Goal: Check status: Check status

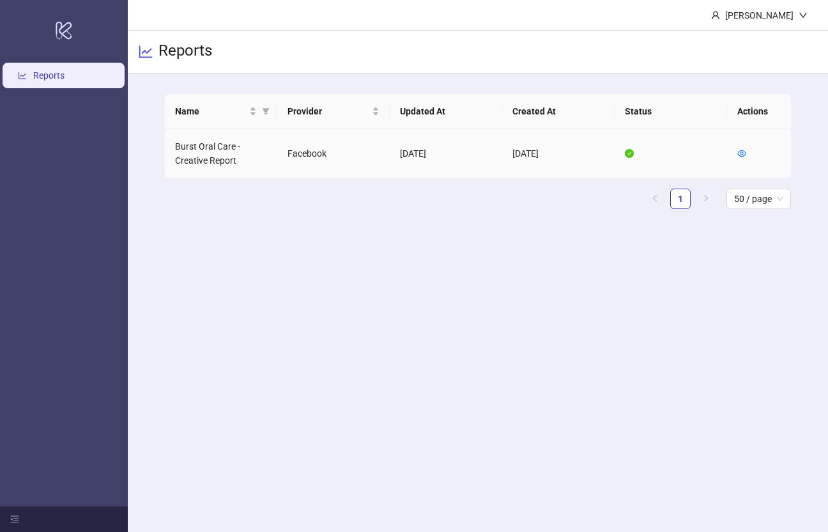
click at [240, 151] on td "Burst Oral Care - Creative Report" at bounding box center [221, 153] width 112 height 49
click at [741, 152] on icon "eye" at bounding box center [742, 153] width 9 height 9
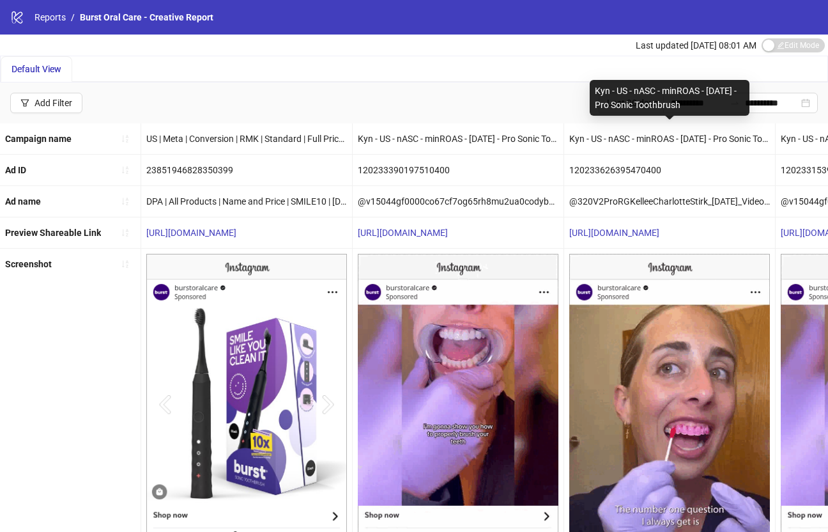
click at [621, 107] on div "Kyn - US - nASC - minROAS - [DATE] - Pro Sonic Toothbrush" at bounding box center [670, 98] width 160 height 36
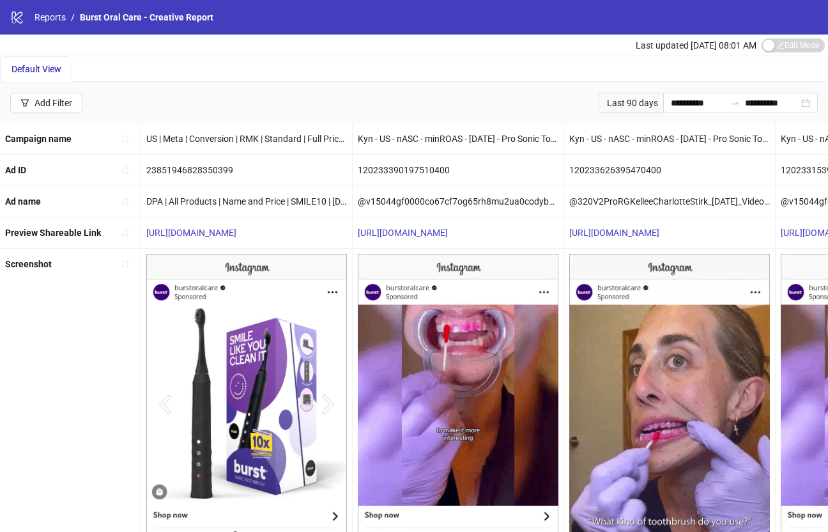
click at [621, 100] on div "Last 90 days" at bounding box center [631, 103] width 65 height 20
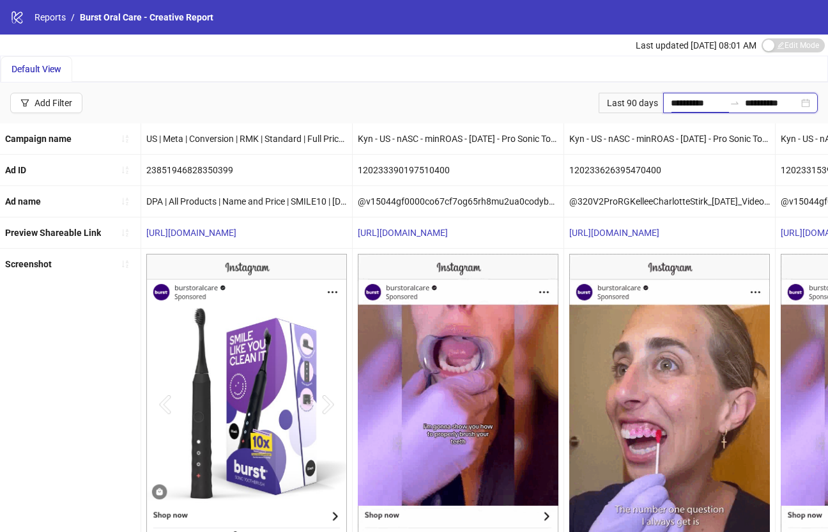
click at [678, 101] on input "**********" at bounding box center [698, 103] width 54 height 14
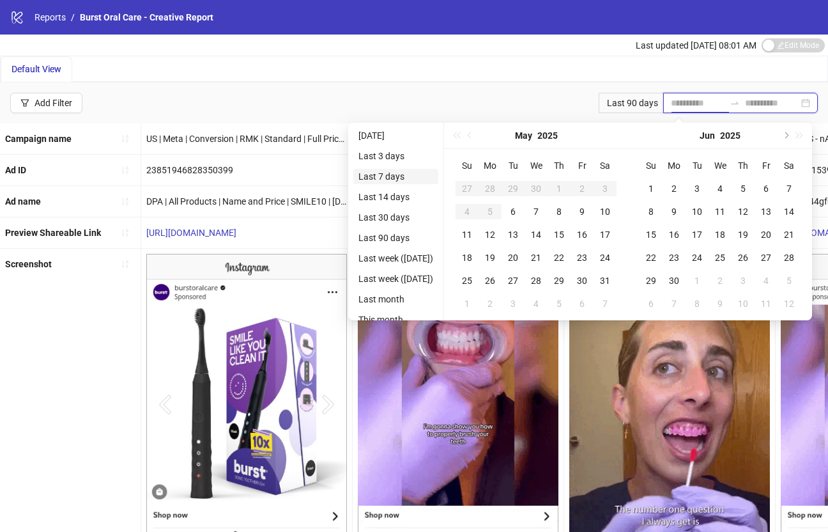
type input "**********"
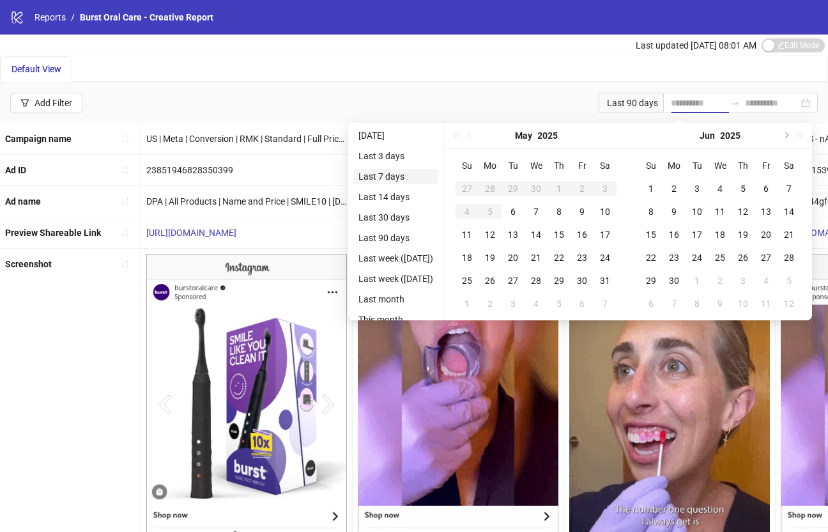
click at [387, 177] on li "Last 7 days" at bounding box center [395, 176] width 85 height 15
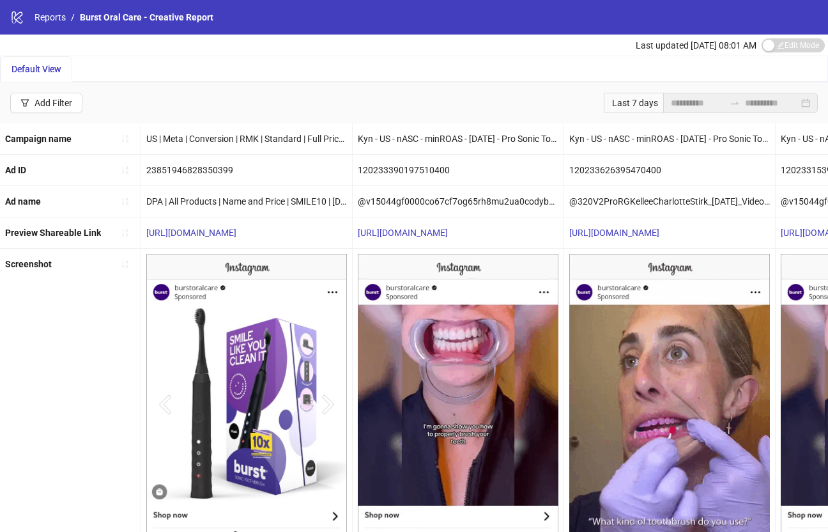
click at [525, 89] on div "**********" at bounding box center [414, 102] width 828 height 41
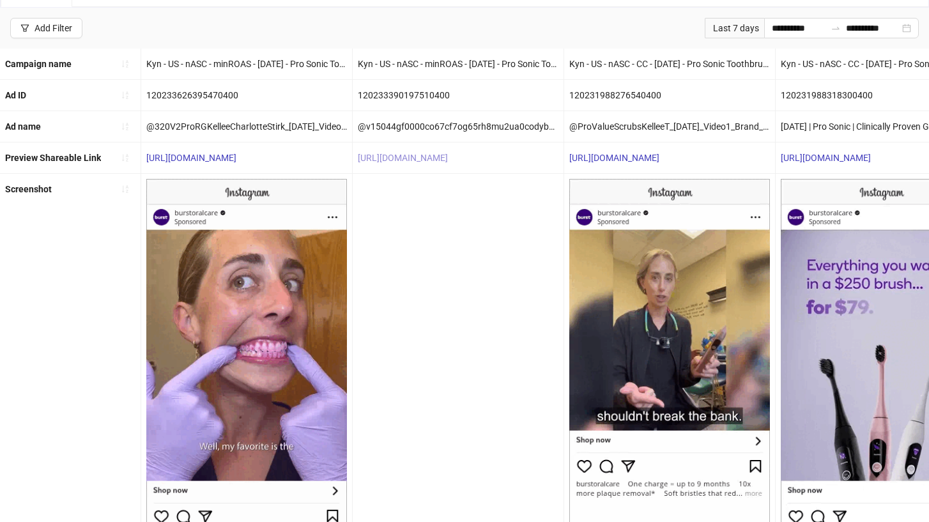
scroll to position [55, 0]
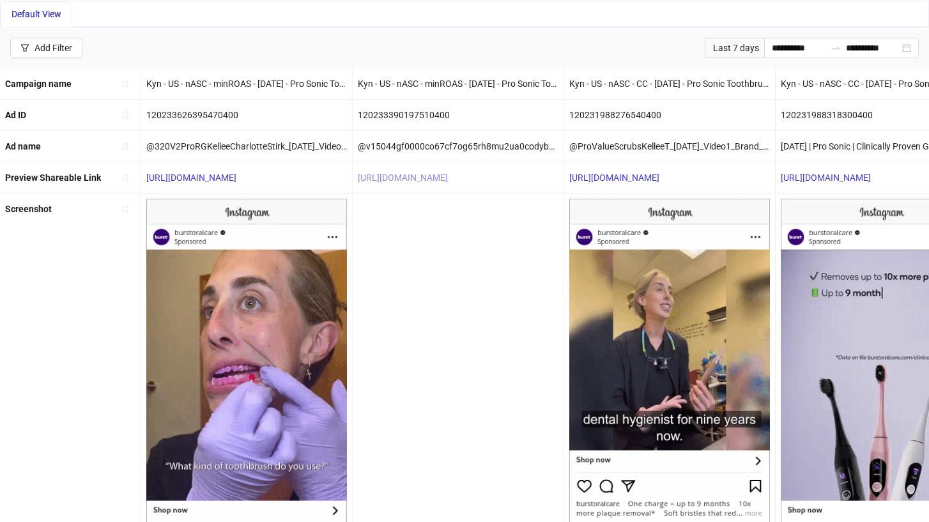
click at [439, 180] on link "[URL][DOMAIN_NAME]" at bounding box center [403, 178] width 90 height 10
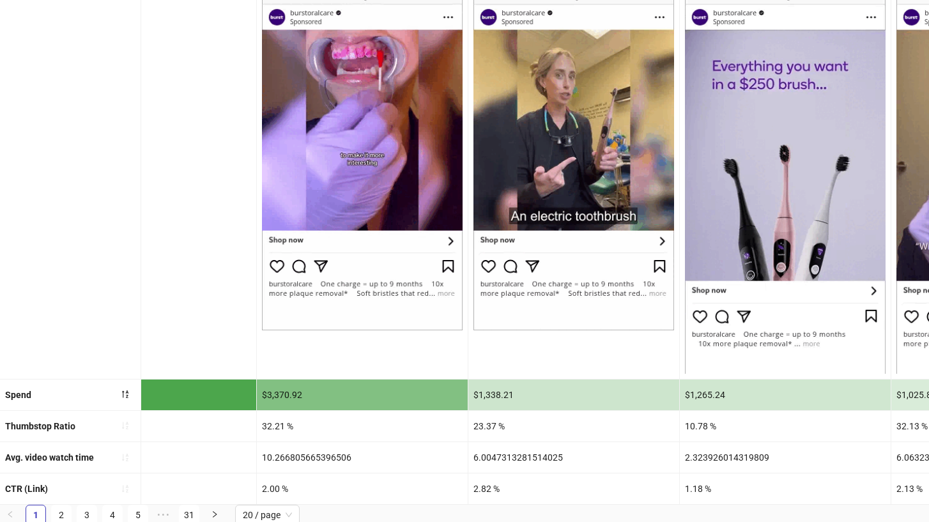
scroll to position [0, 0]
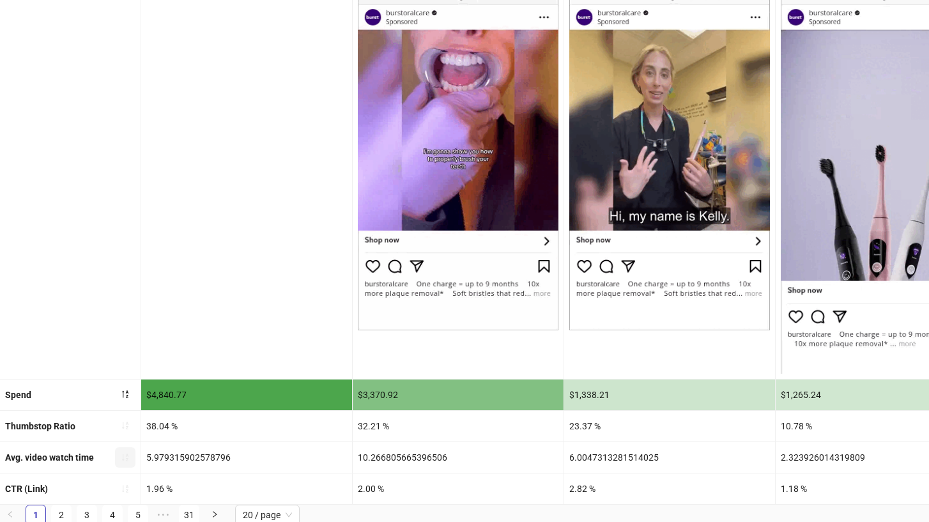
drag, startPoint x: 125, startPoint y: 454, endPoint x: 134, endPoint y: 456, distance: 8.5
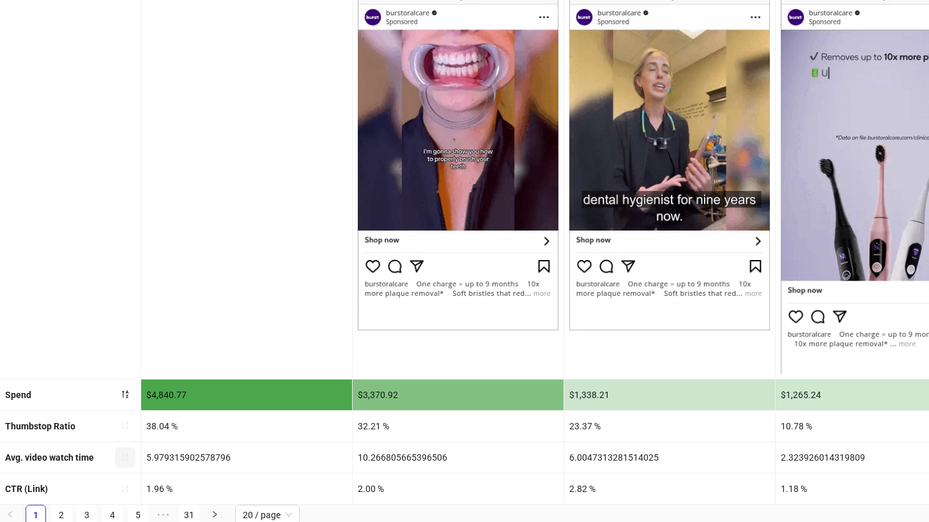
click at [128, 455] on icon "sort-ascending" at bounding box center [125, 457] width 9 height 9
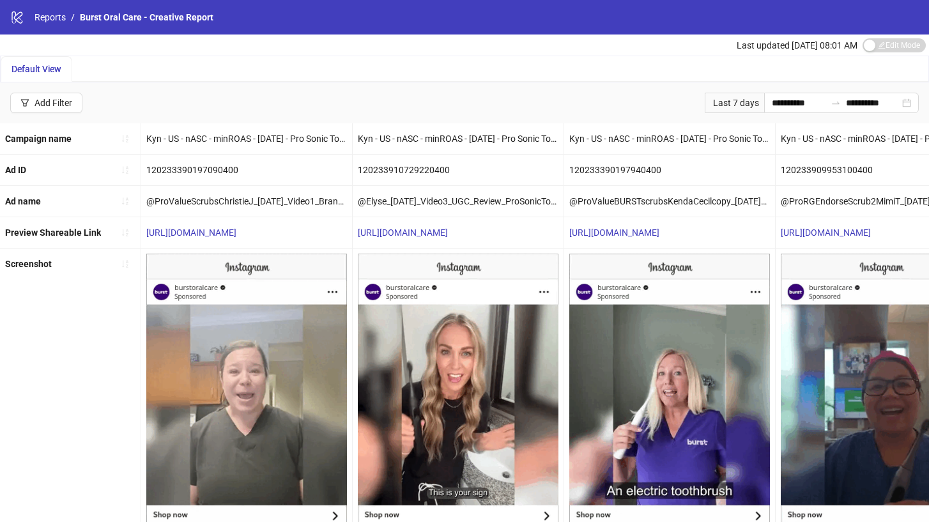
scroll to position [234, 0]
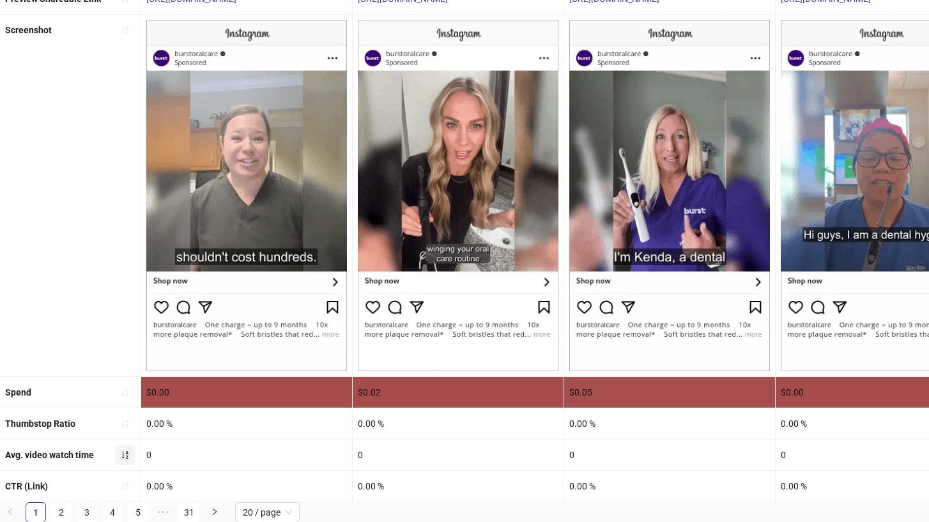
click at [127, 454] on icon "sort-ascending" at bounding box center [125, 455] width 9 height 9
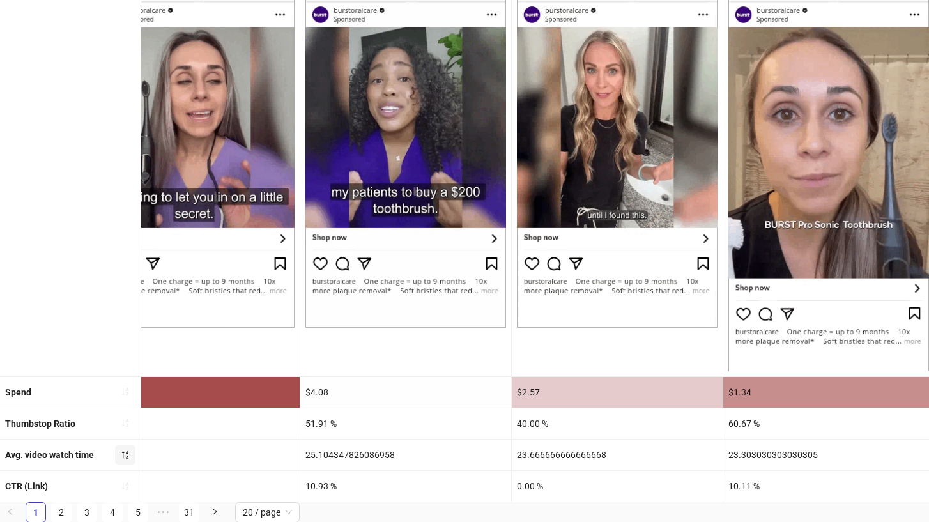
scroll to position [0, 0]
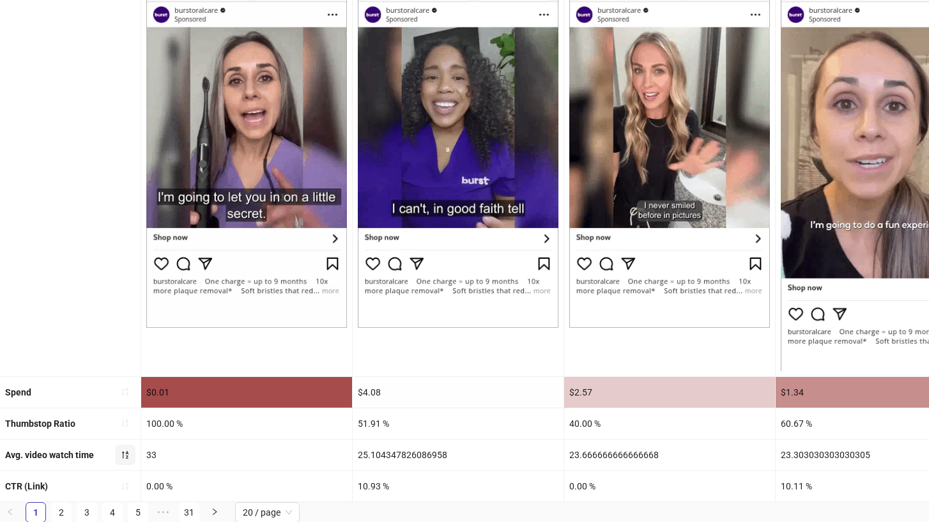
drag, startPoint x: 130, startPoint y: 416, endPoint x: 112, endPoint y: 424, distance: 19.7
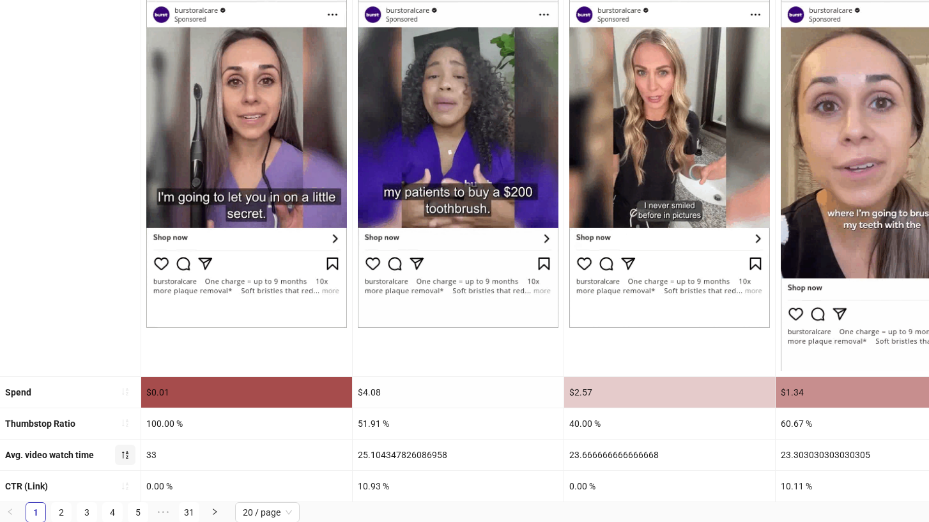
click at [121, 422] on button "button" at bounding box center [125, 424] width 20 height 20
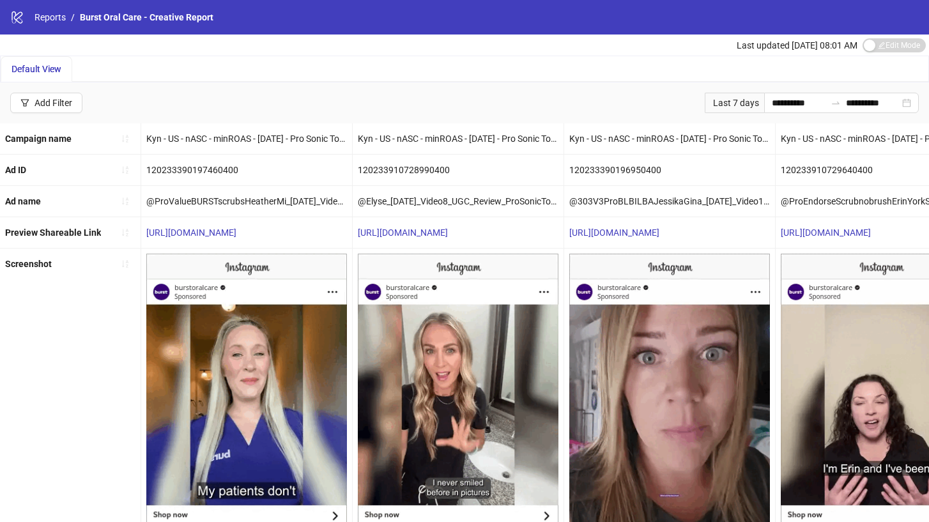
scroll to position [277, 0]
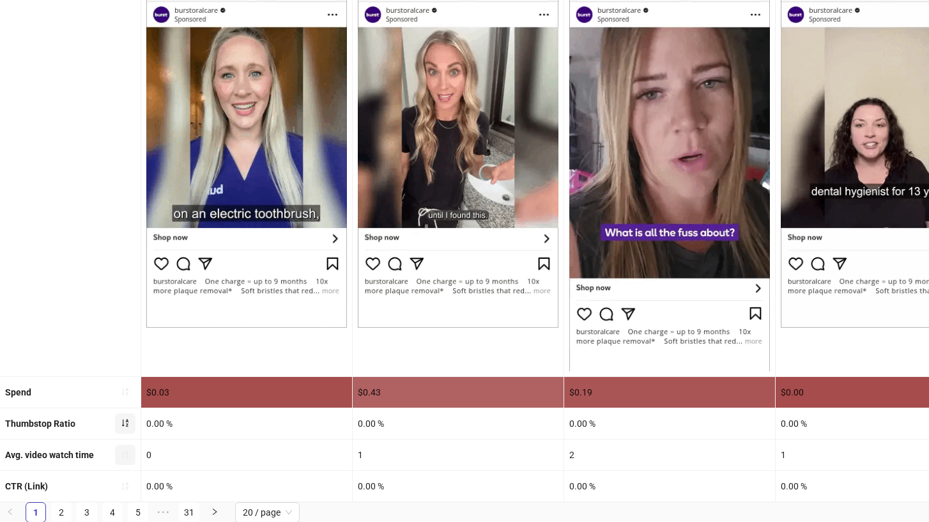
click at [127, 424] on icon "sort-ascending" at bounding box center [125, 423] width 9 height 9
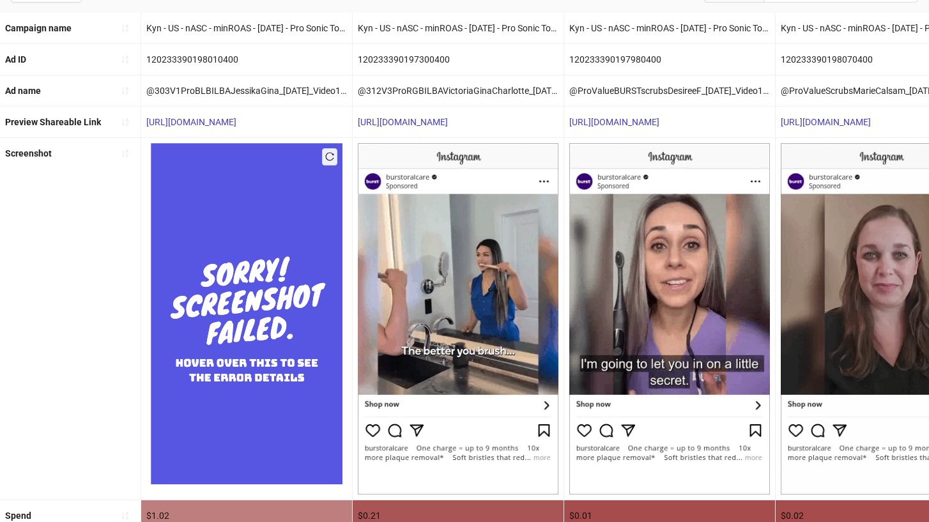
scroll to position [111, 0]
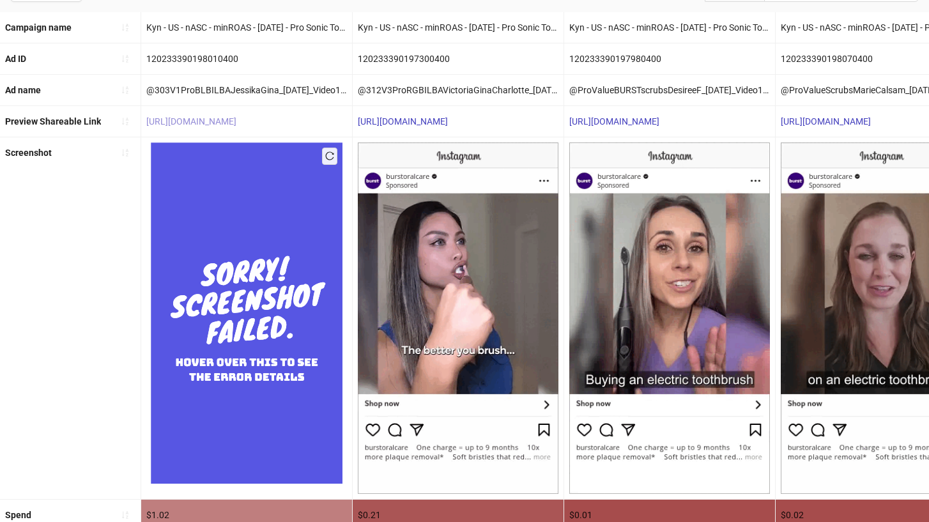
click at [235, 121] on link "[URL][DOMAIN_NAME]" at bounding box center [191, 121] width 90 height 10
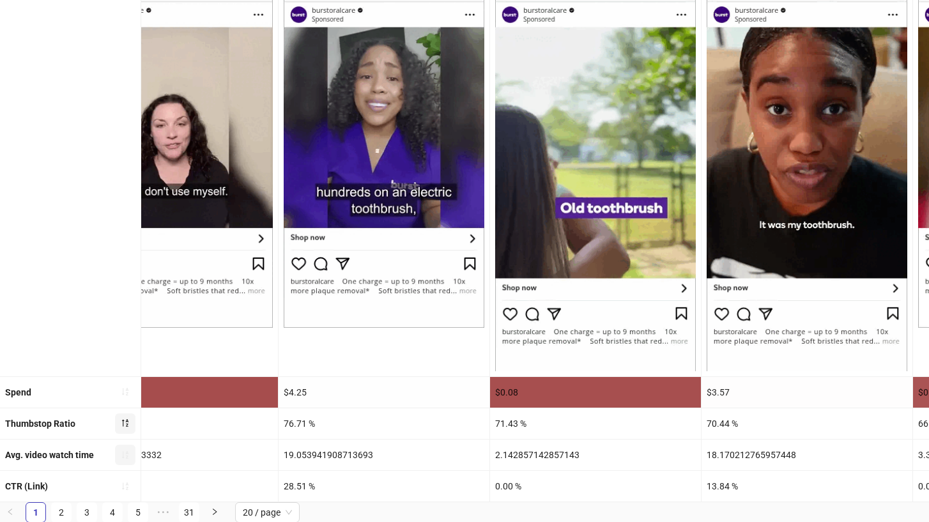
scroll to position [267, 0]
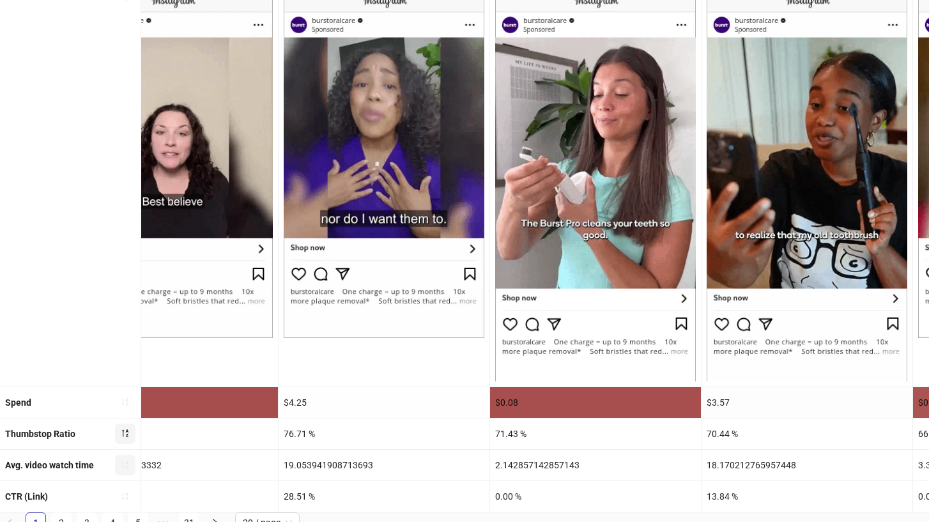
drag, startPoint x: 527, startPoint y: 403, endPoint x: 561, endPoint y: 401, distance: 34.6
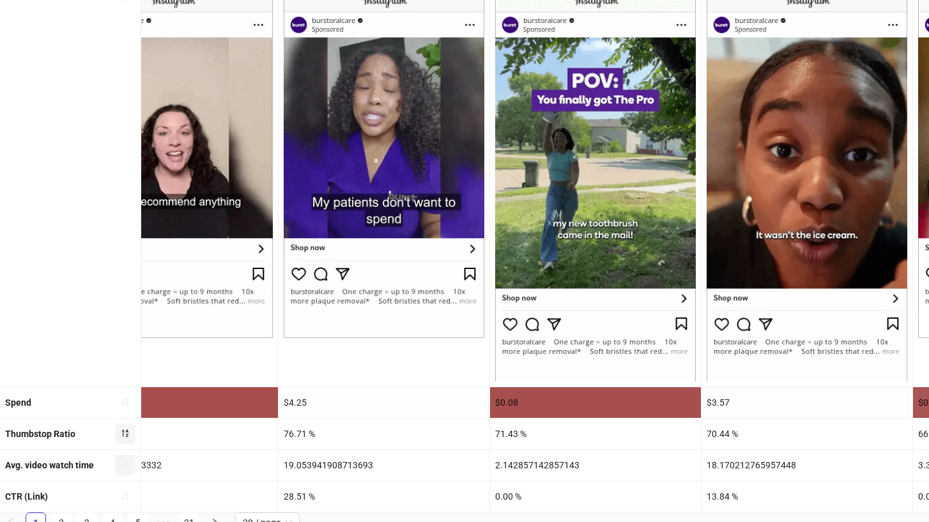
click at [561, 401] on div "$0.08" at bounding box center [595, 402] width 211 height 31
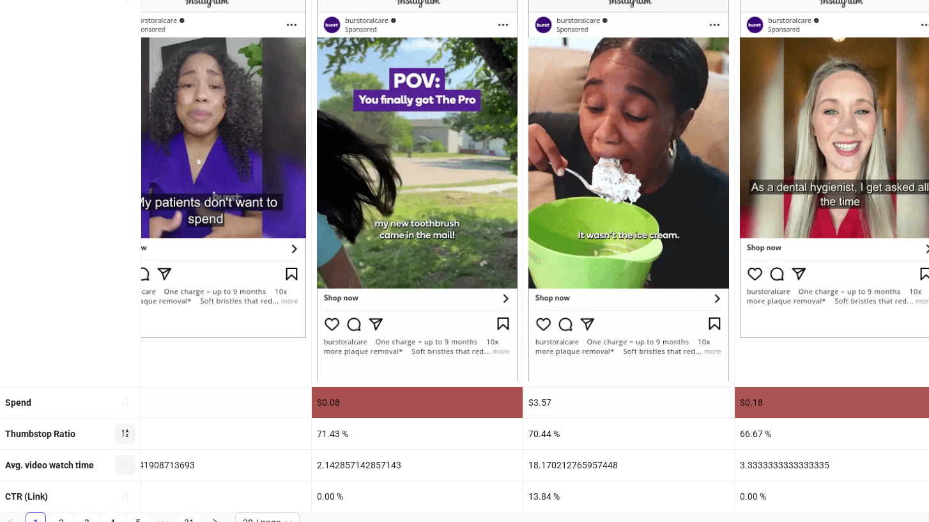
scroll to position [0, 1979]
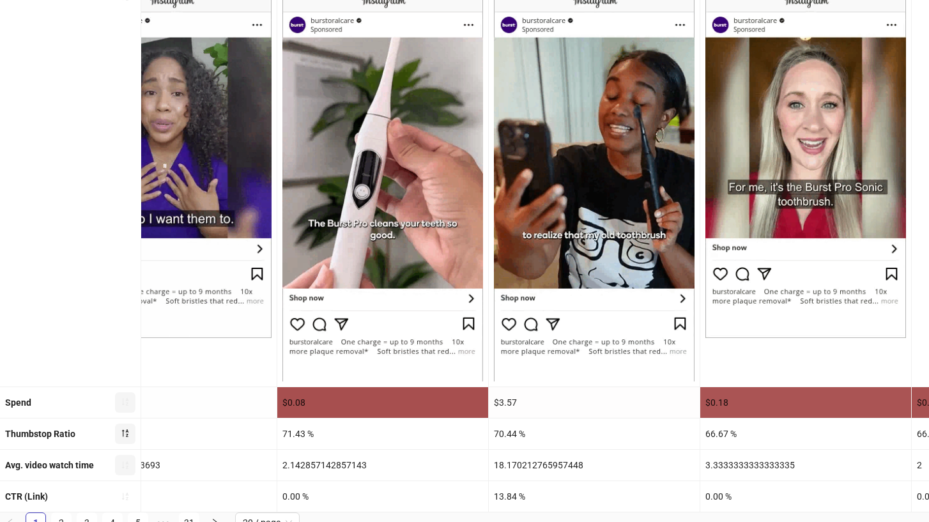
click at [116, 400] on button "button" at bounding box center [125, 402] width 20 height 20
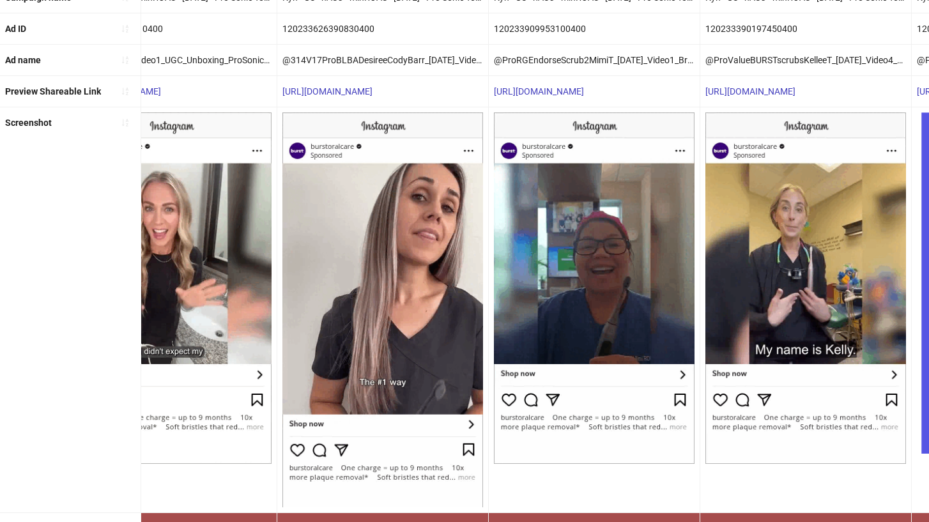
scroll to position [277, 0]
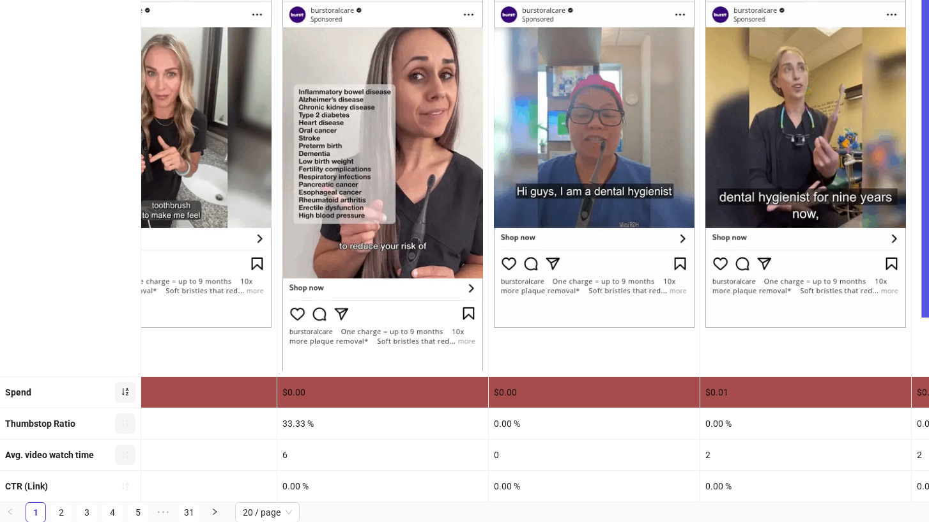
click at [127, 393] on icon "sort-ascending" at bounding box center [125, 393] width 6 height 8
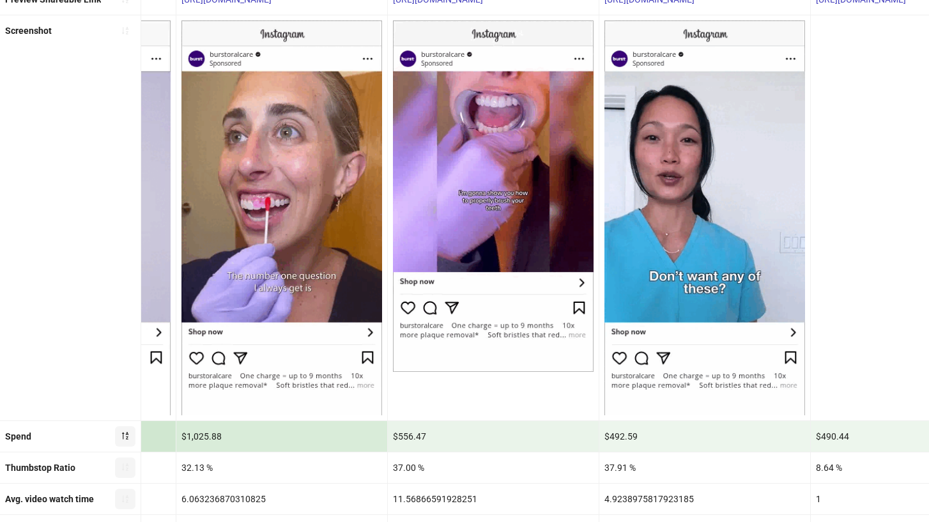
scroll to position [0, 0]
